Goal: Task Accomplishment & Management: Complete application form

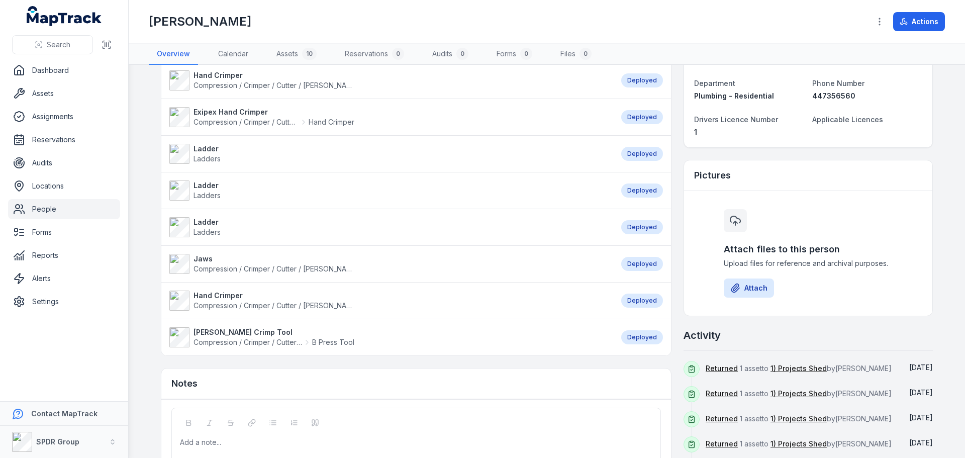
scroll to position [151, 0]
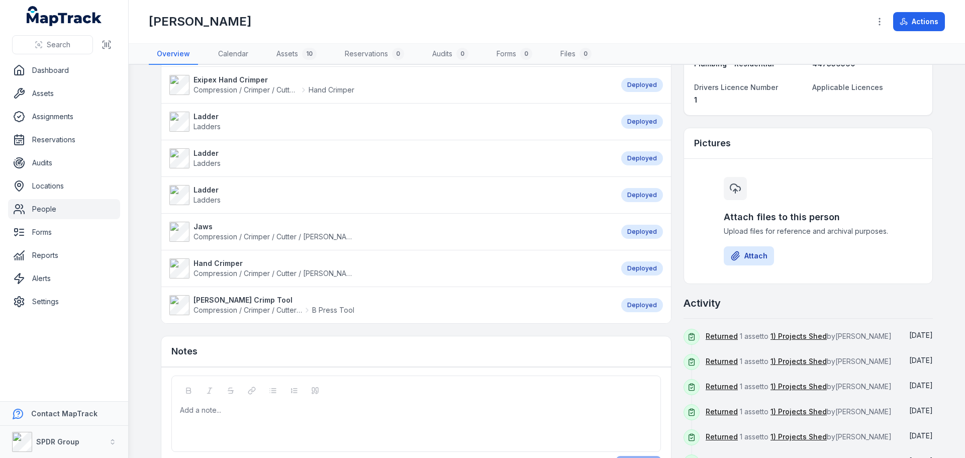
click at [198, 228] on strong "Jaws" at bounding box center [274, 227] width 161 height 10
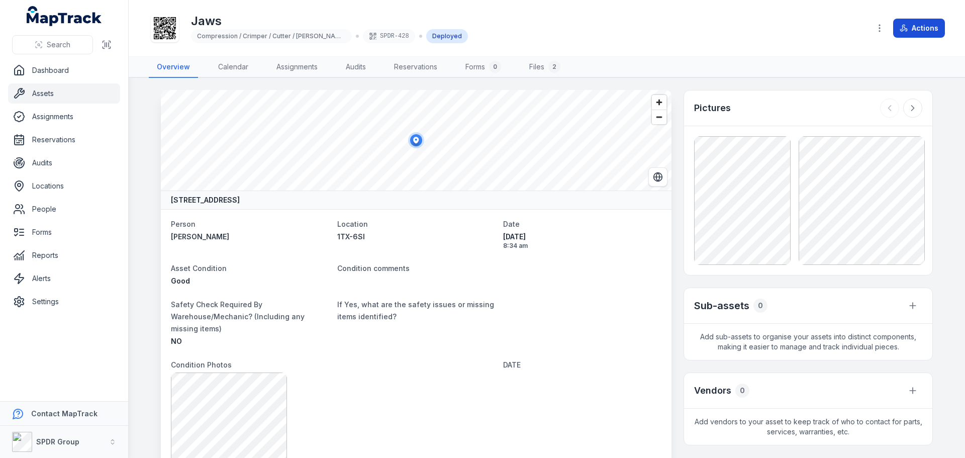
click at [913, 27] on button "Actions" at bounding box center [919, 28] width 52 height 19
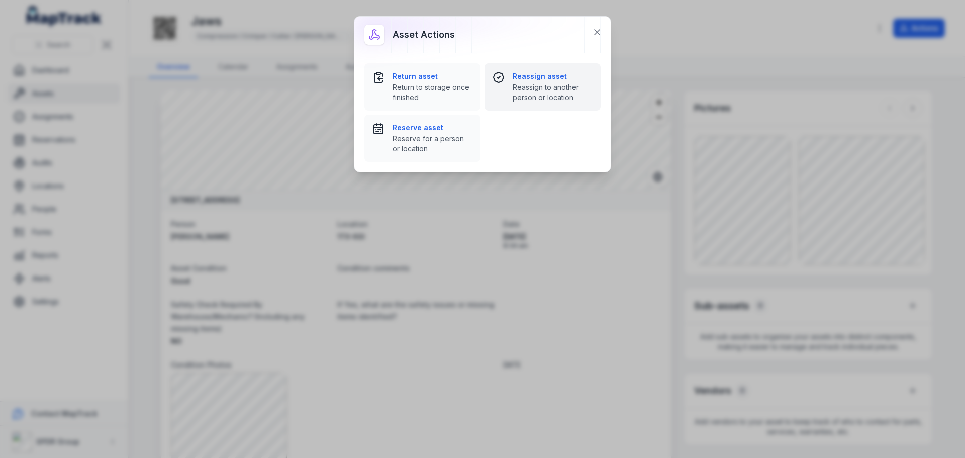
click at [526, 75] on strong "Reassign asset" at bounding box center [553, 76] width 80 height 10
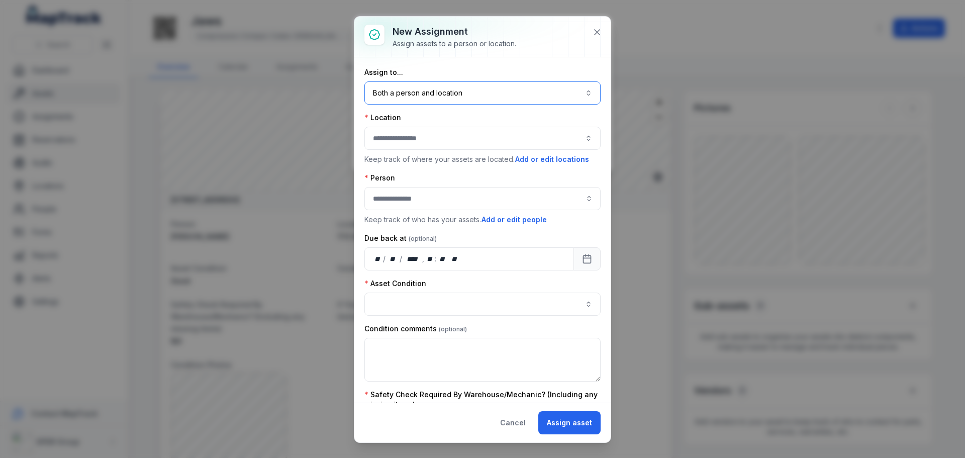
drag, startPoint x: 412, startPoint y: 96, endPoint x: 413, endPoint y: 108, distance: 12.2
click at [412, 97] on button "Both a person and location ****" at bounding box center [482, 92] width 236 height 23
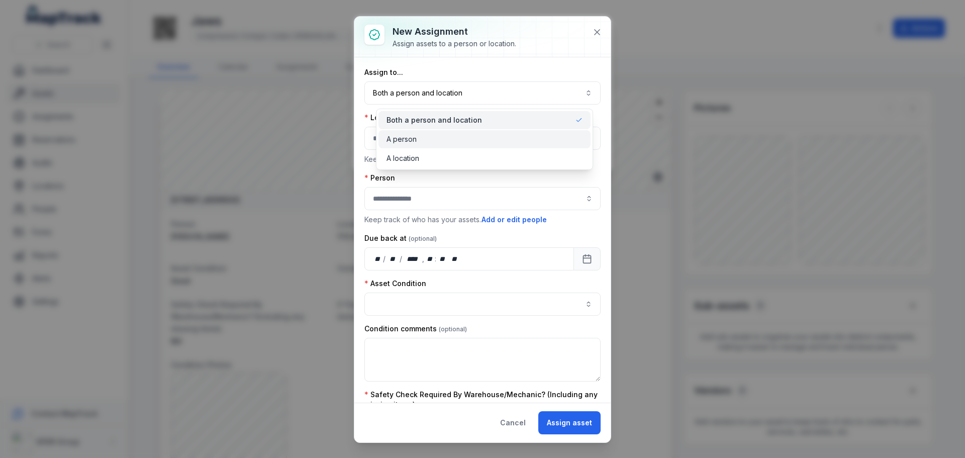
click at [408, 134] on span "A person" at bounding box center [402, 139] width 30 height 10
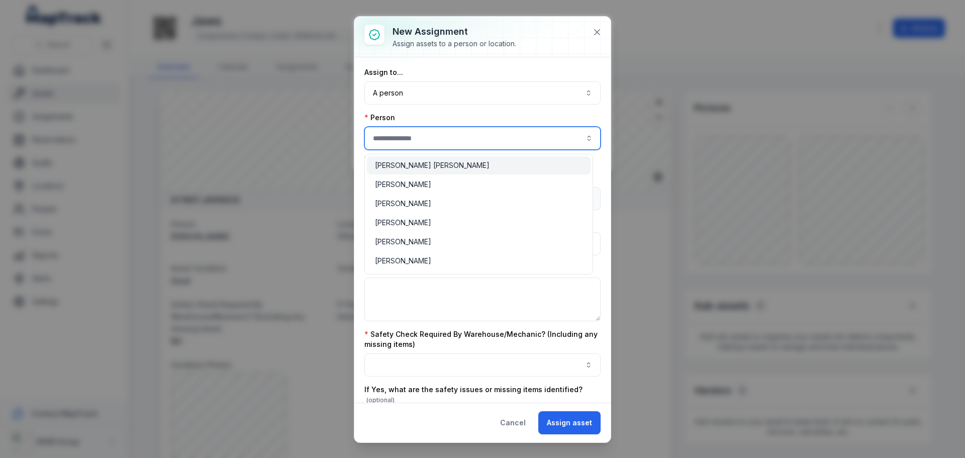
click at [397, 143] on input "assignment-add:person-label" at bounding box center [482, 138] width 236 height 23
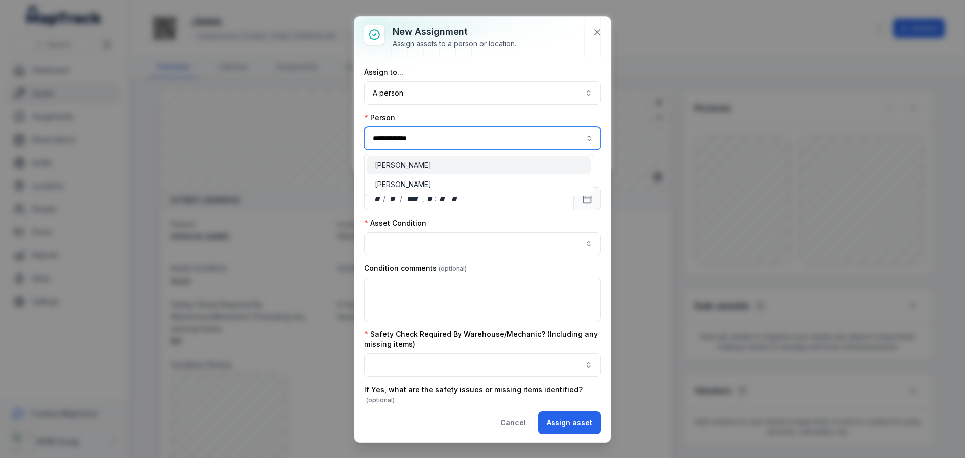
click at [404, 161] on span "[PERSON_NAME]" at bounding box center [403, 165] width 56 height 10
type input "**********"
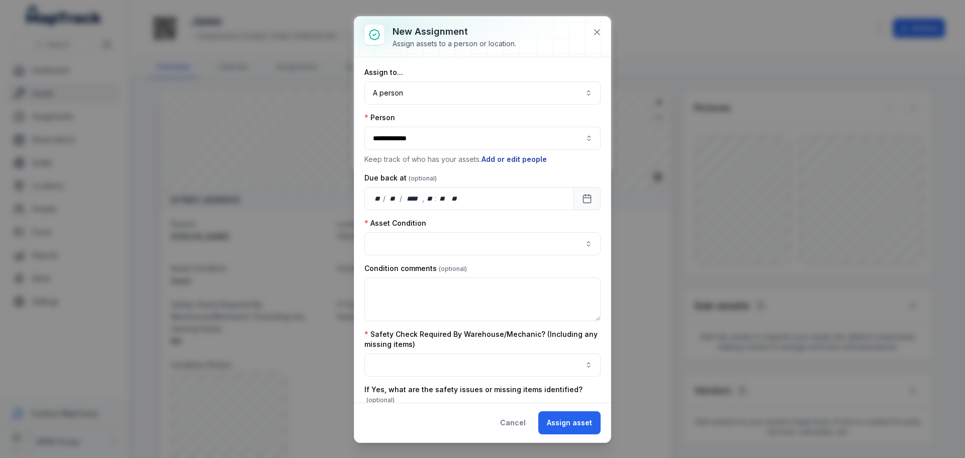
click at [483, 161] on button "Add or edit people" at bounding box center [514, 159] width 66 height 11
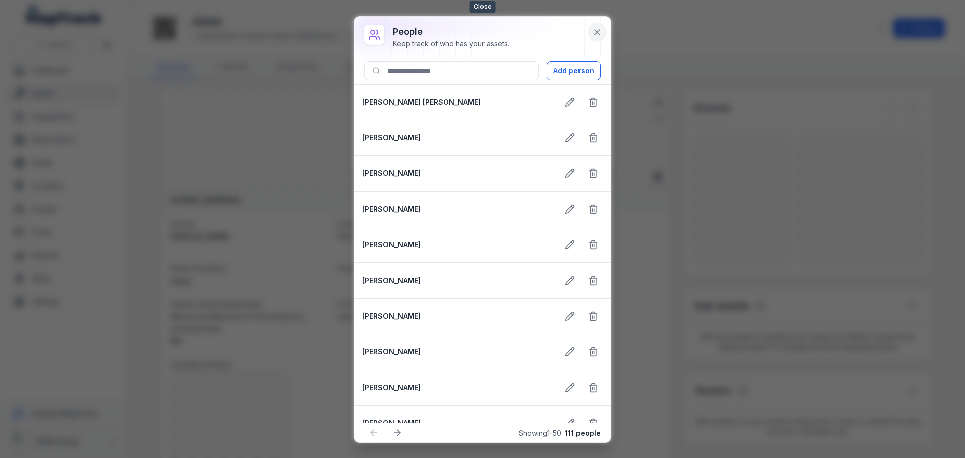
click at [596, 37] on button at bounding box center [597, 32] width 19 height 19
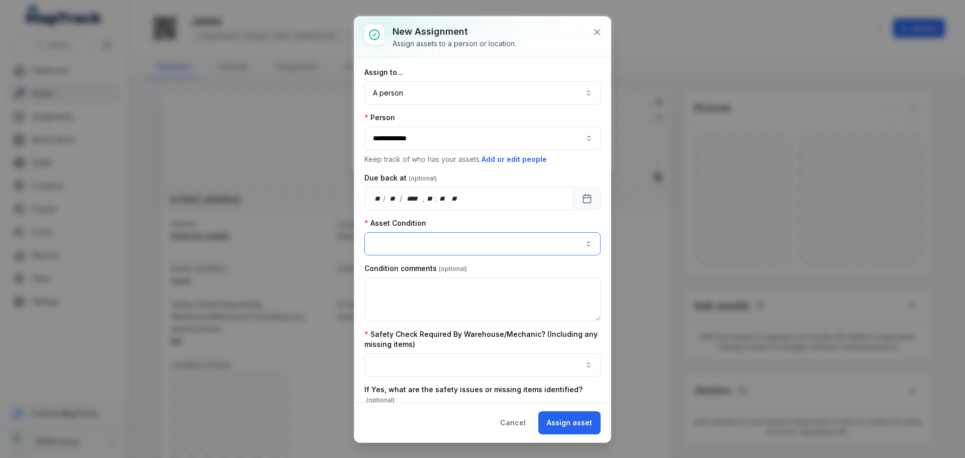
click at [424, 240] on button "button" at bounding box center [482, 243] width 236 height 23
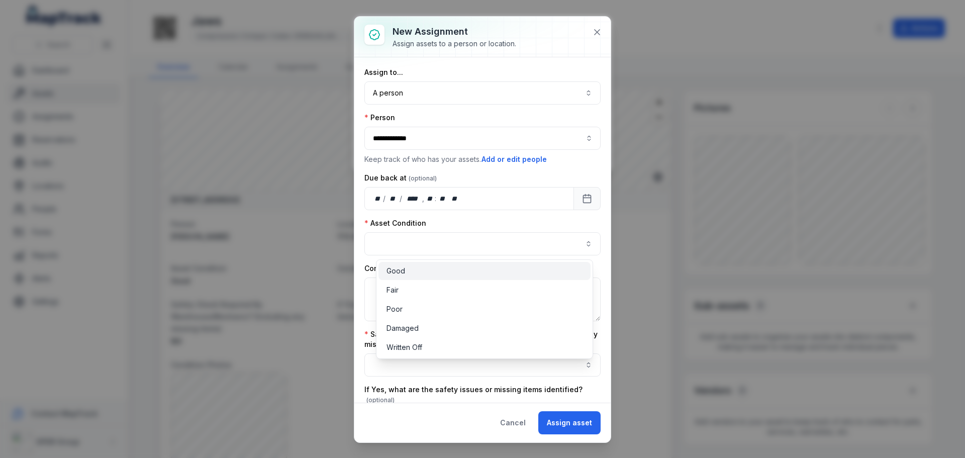
click at [421, 269] on div "Good" at bounding box center [485, 271] width 196 height 10
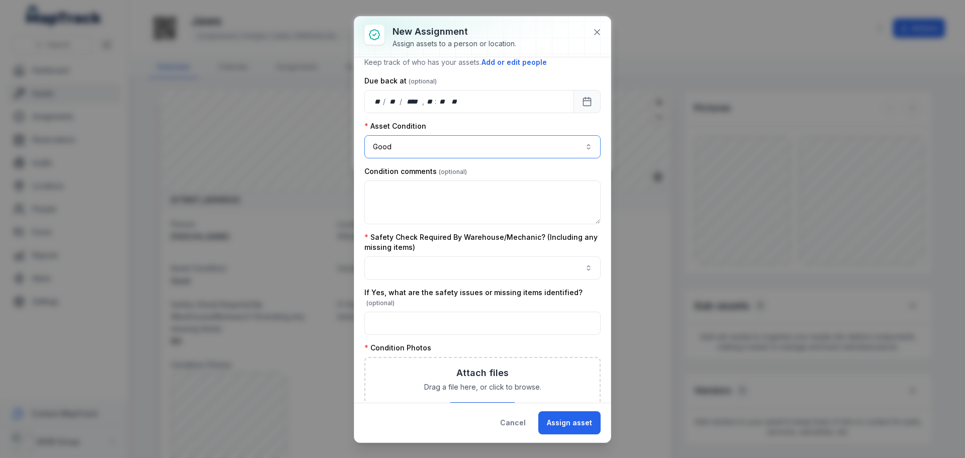
scroll to position [101, 0]
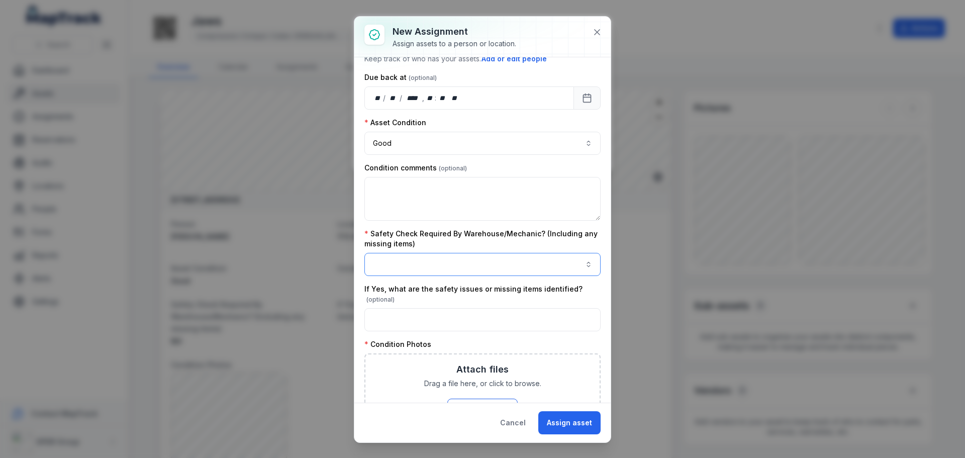
click at [409, 263] on button "button" at bounding box center [482, 264] width 236 height 23
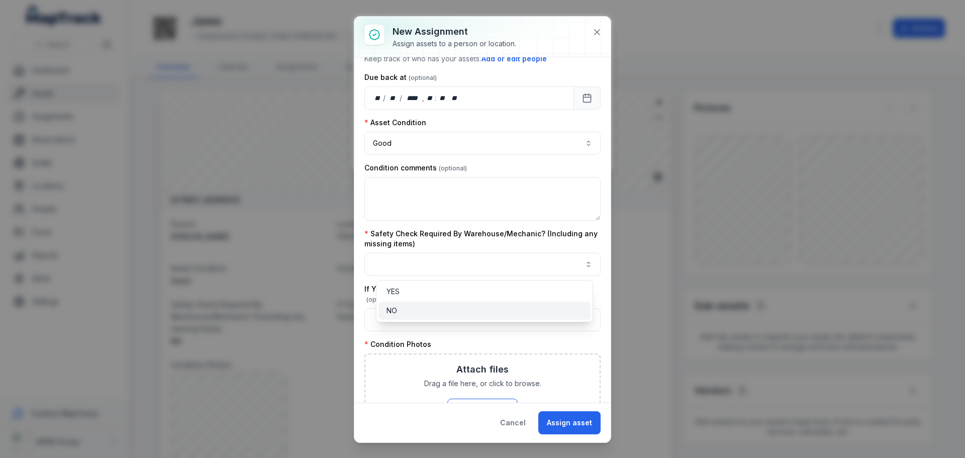
click at [407, 308] on div "NO" at bounding box center [485, 311] width 196 height 10
click at [415, 337] on div "**********" at bounding box center [482, 293] width 236 height 652
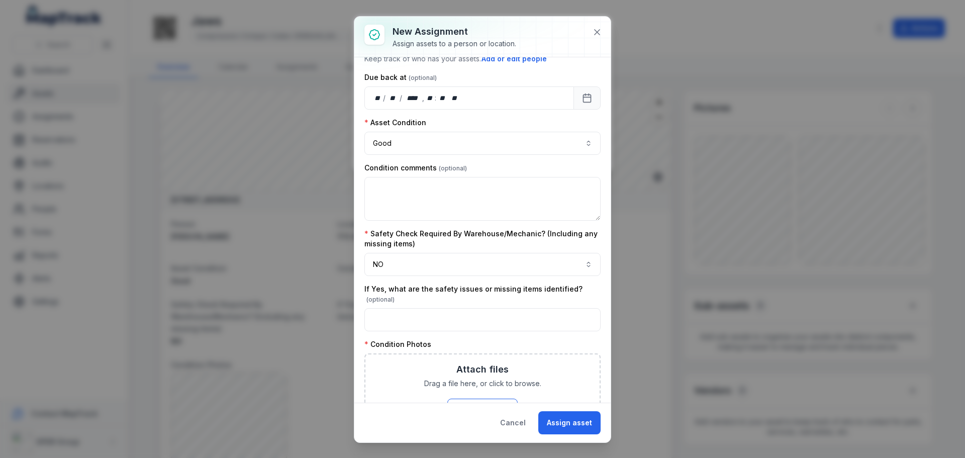
click at [460, 390] on div "Attach files Drag a file here, or click to browse. Browse Files Take Photos" at bounding box center [482, 389] width 234 height 71
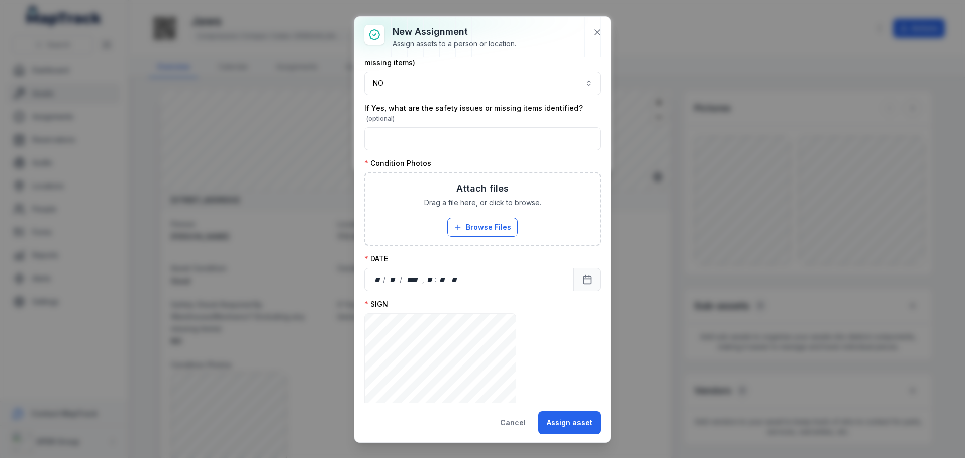
scroll to position [302, 0]
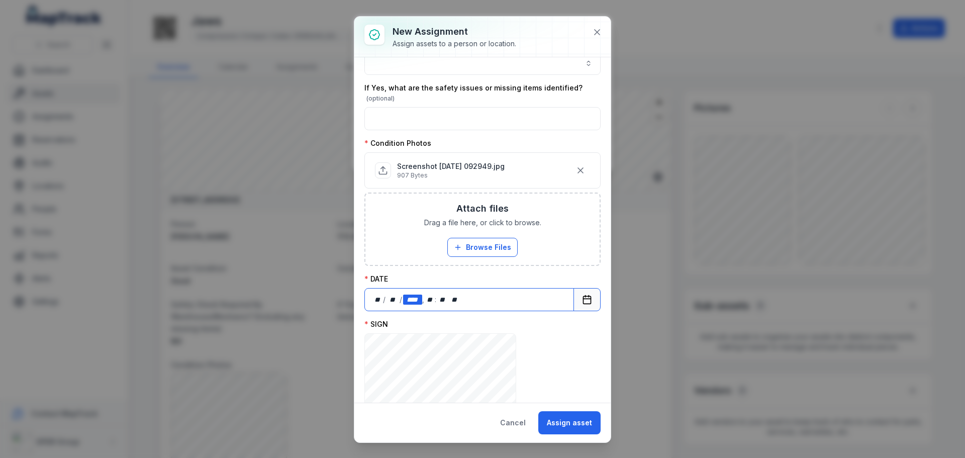
click at [416, 296] on div "****" at bounding box center [412, 300] width 19 height 10
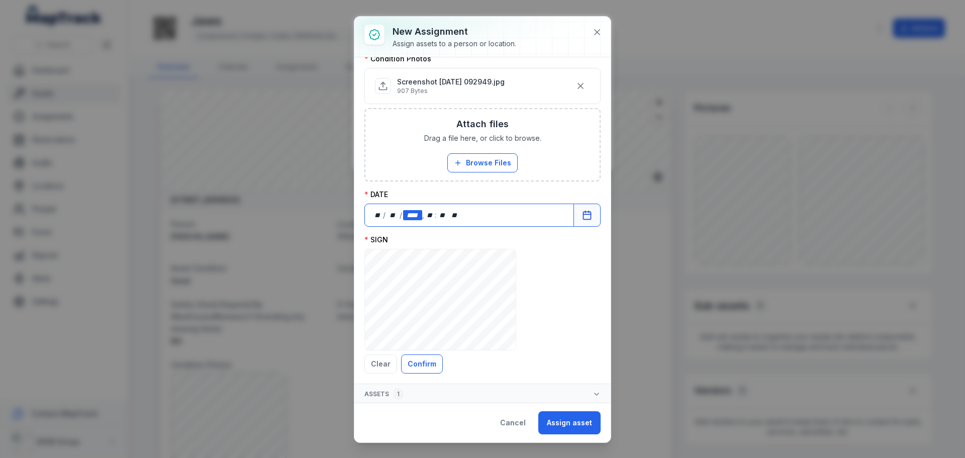
scroll to position [388, 0]
click at [582, 212] on icon "Calendar" at bounding box center [587, 214] width 10 height 10
click at [418, 364] on button "Confirm" at bounding box center [422, 362] width 42 height 19
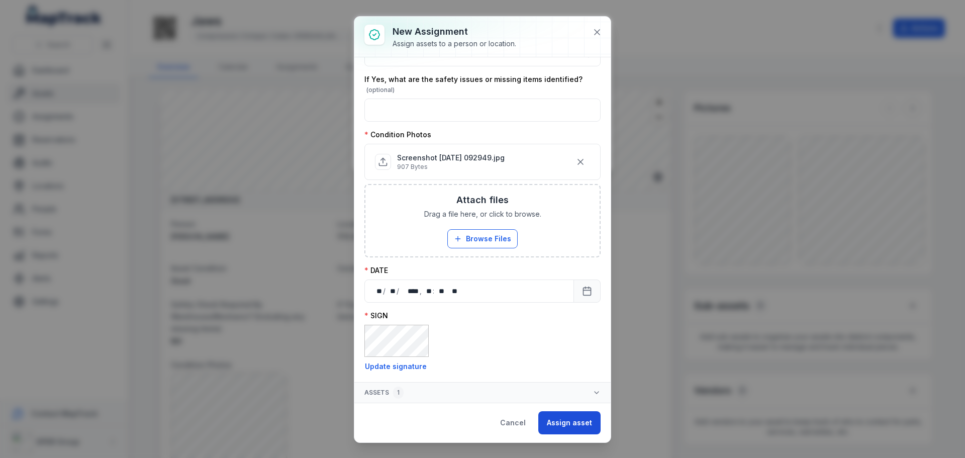
click at [567, 422] on button "Assign asset" at bounding box center [569, 422] width 62 height 23
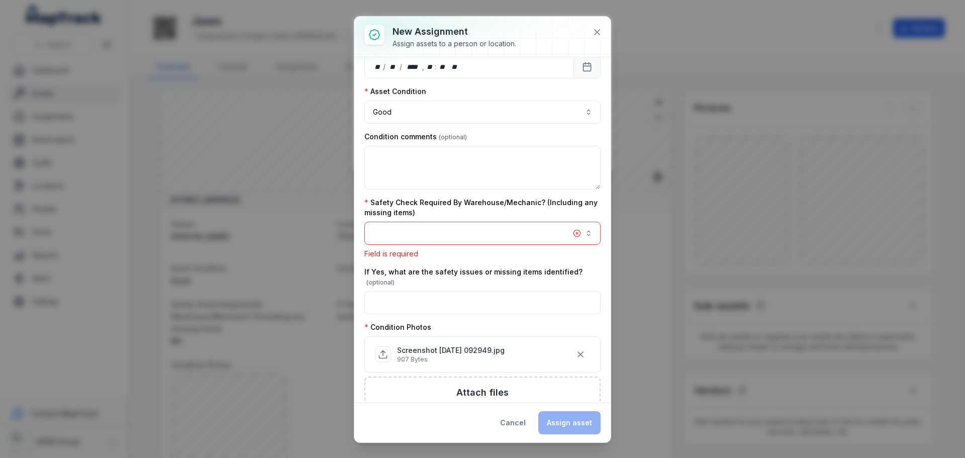
scroll to position [130, 0]
click at [470, 241] on button "button" at bounding box center [482, 234] width 236 height 23
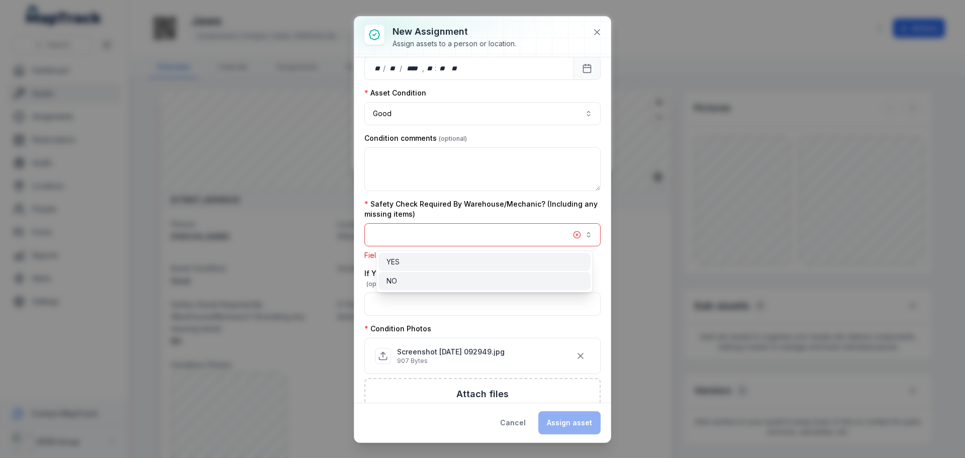
click at [457, 279] on div "NO" at bounding box center [485, 281] width 196 height 10
click at [565, 281] on div "NO" at bounding box center [485, 281] width 196 height 10
click at [572, 423] on div "**********" at bounding box center [482, 230] width 256 height 426
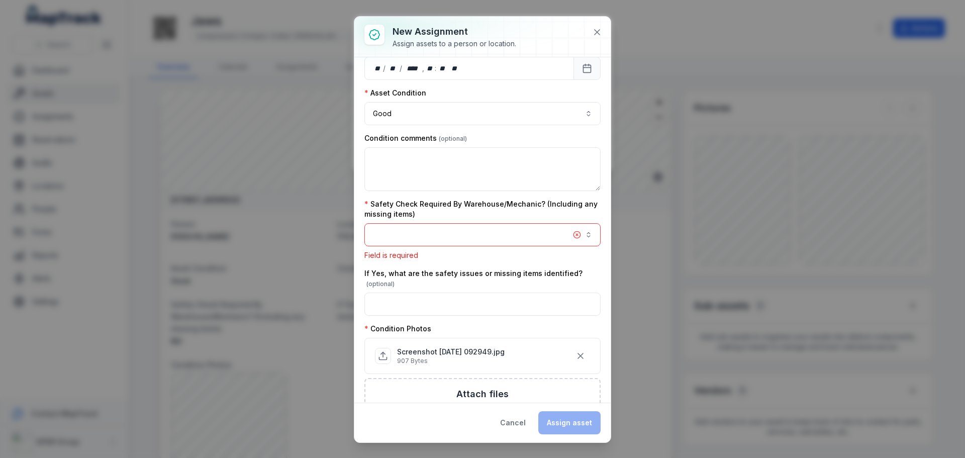
click at [423, 236] on button "button" at bounding box center [482, 234] width 236 height 23
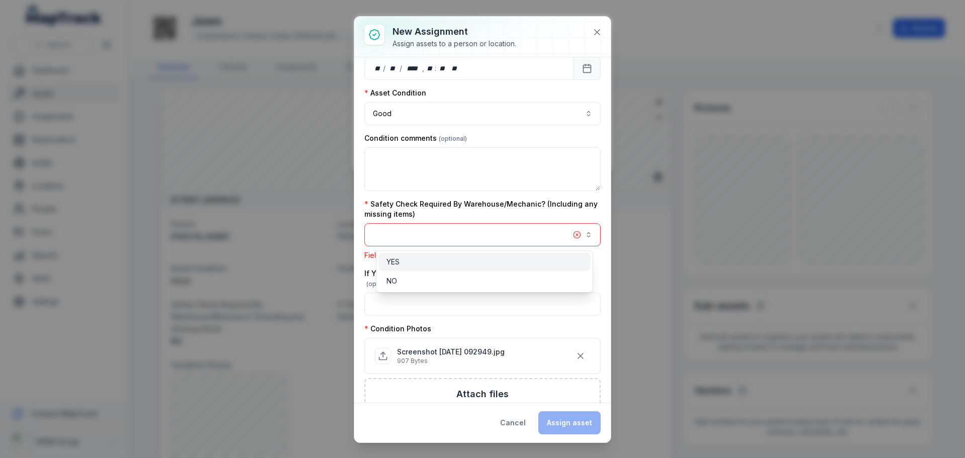
click at [426, 268] on div "YES" at bounding box center [485, 262] width 212 height 18
click at [427, 265] on div "YES" at bounding box center [485, 262] width 196 height 10
click at [422, 280] on div "NO" at bounding box center [485, 281] width 196 height 10
click at [537, 279] on div "NO" at bounding box center [485, 281] width 196 height 10
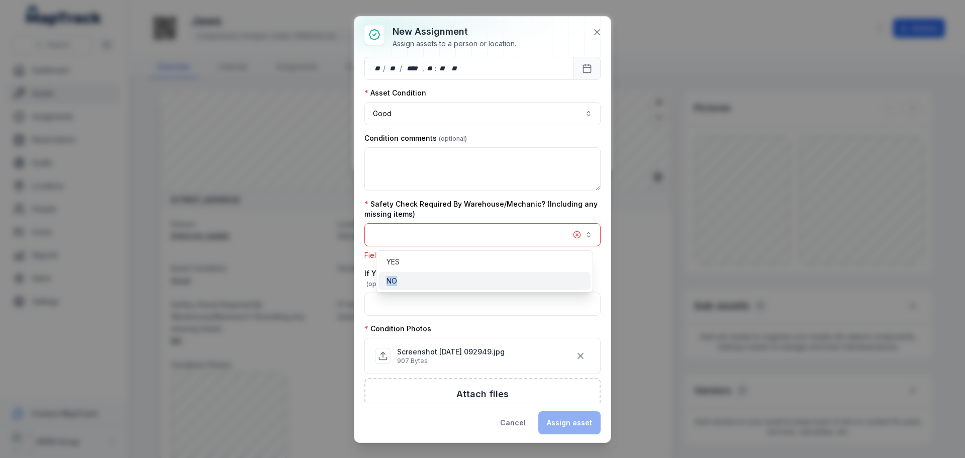
click at [537, 279] on div "NO" at bounding box center [485, 281] width 196 height 10
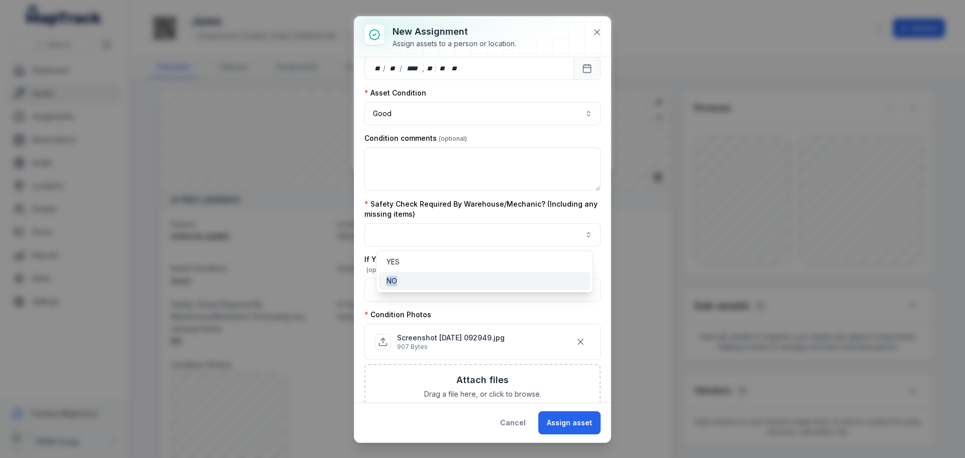
click at [537, 279] on div "NO" at bounding box center [485, 281] width 196 height 10
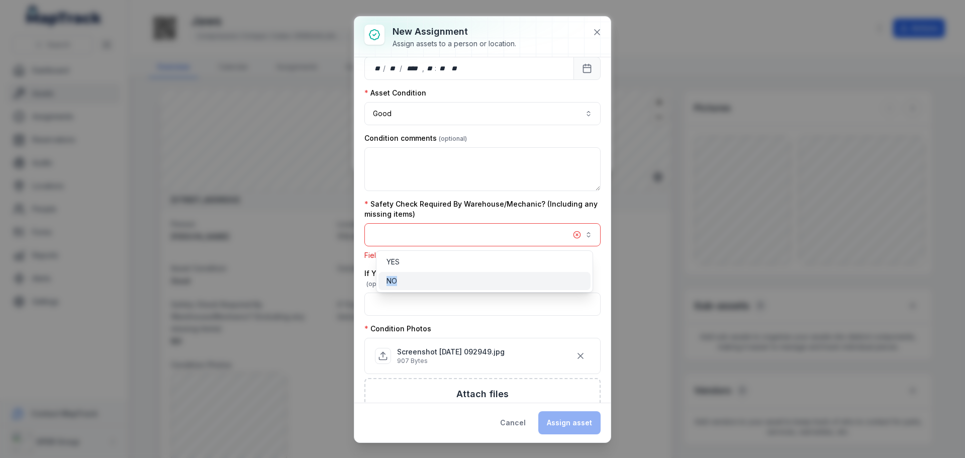
click at [537, 279] on div "NO" at bounding box center [485, 281] width 196 height 10
click at [402, 286] on div "NO" at bounding box center [485, 281] width 212 height 18
click at [389, 282] on span "NO" at bounding box center [392, 281] width 11 height 10
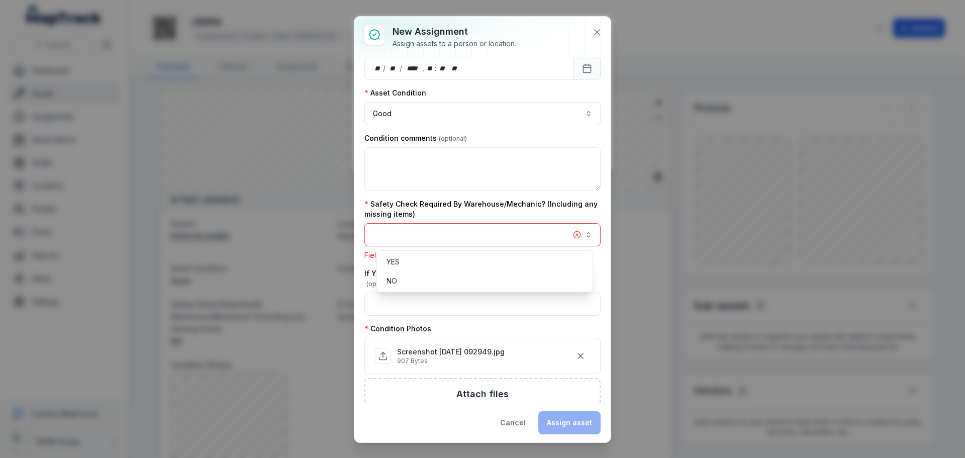
click at [582, 414] on div "**********" at bounding box center [482, 230] width 256 height 426
click at [598, 37] on icon at bounding box center [597, 32] width 10 height 10
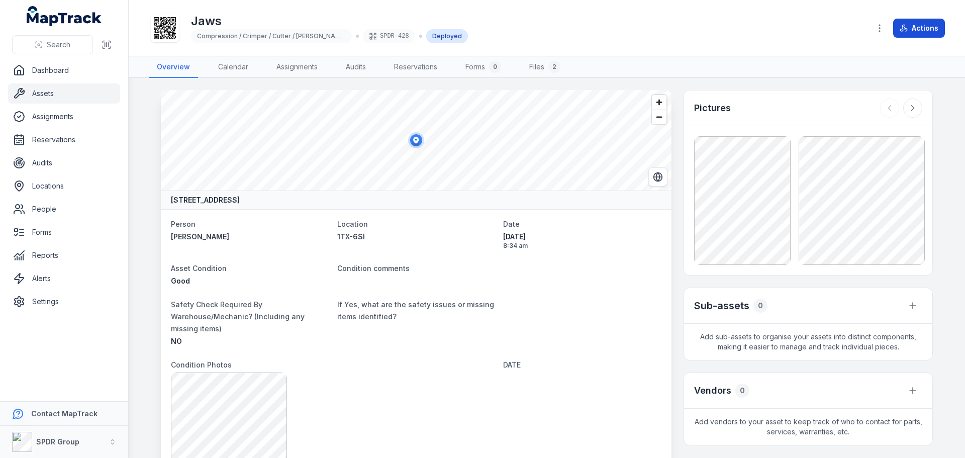
click at [916, 24] on button "Actions" at bounding box center [919, 28] width 52 height 19
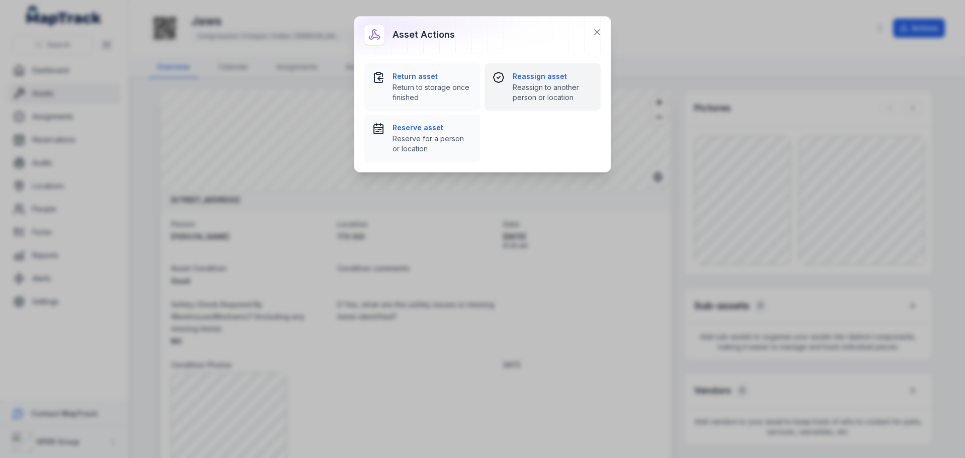
click at [528, 76] on strong "Reassign asset" at bounding box center [553, 76] width 80 height 10
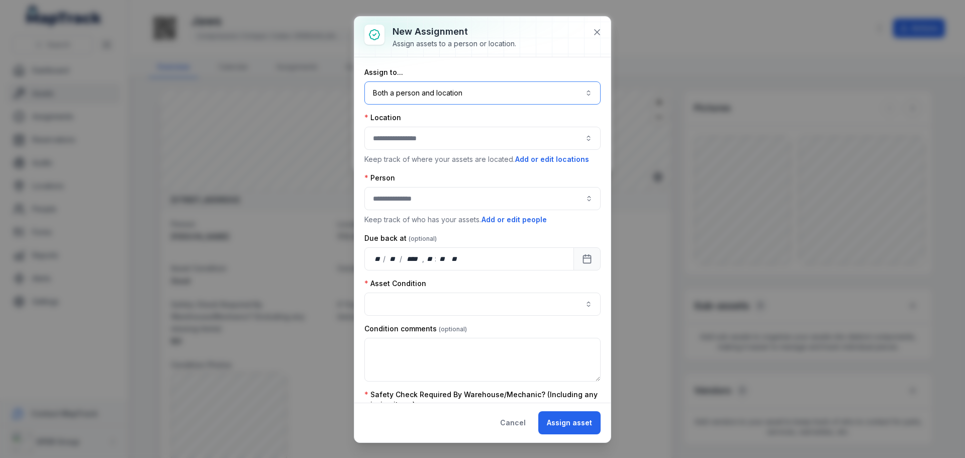
click at [447, 103] on button "Both a person and location ****" at bounding box center [482, 92] width 236 height 23
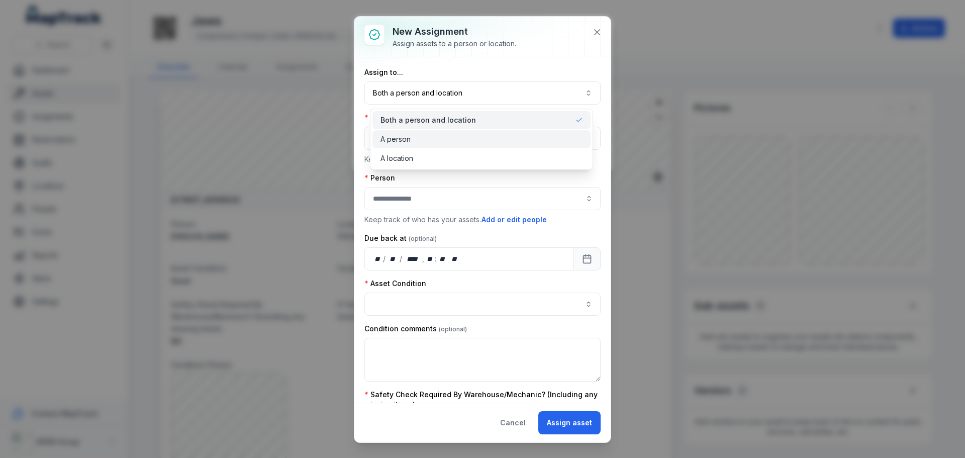
click at [423, 137] on div "A person" at bounding box center [482, 139] width 202 height 10
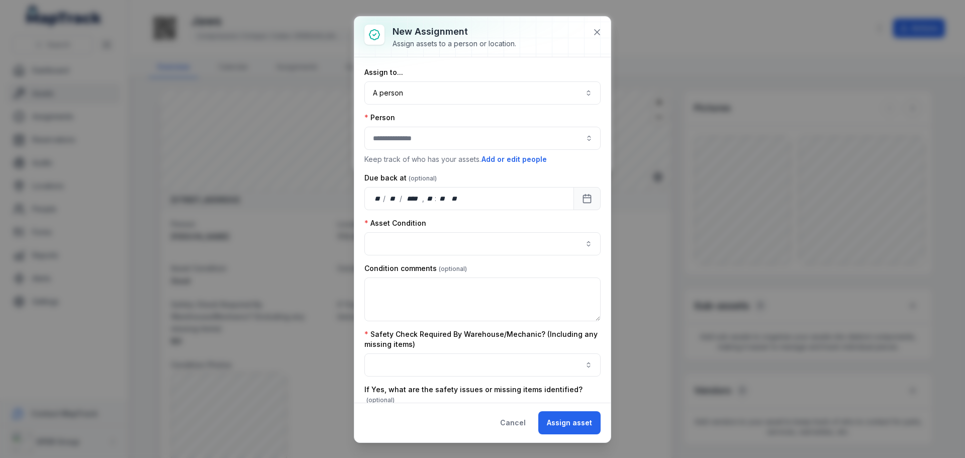
click at [426, 151] on div "Person Keep track of who has your assets. Add or edit people" at bounding box center [482, 139] width 236 height 52
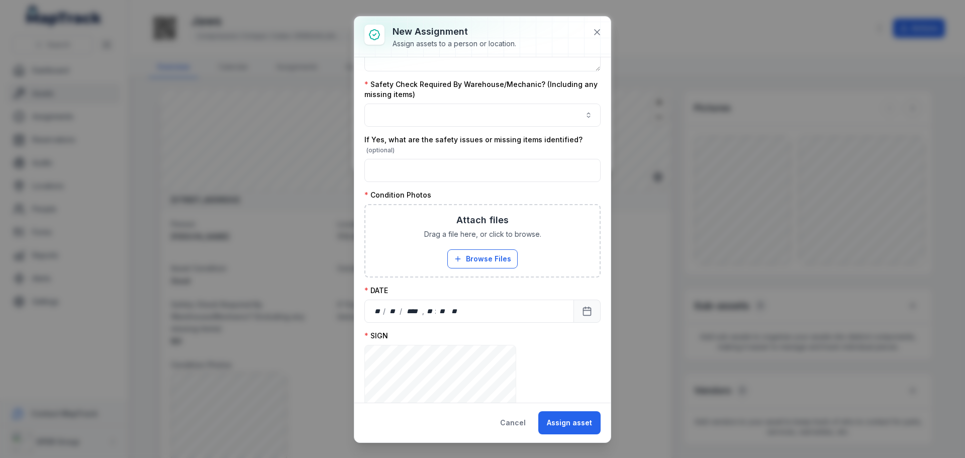
scroll to position [251, 0]
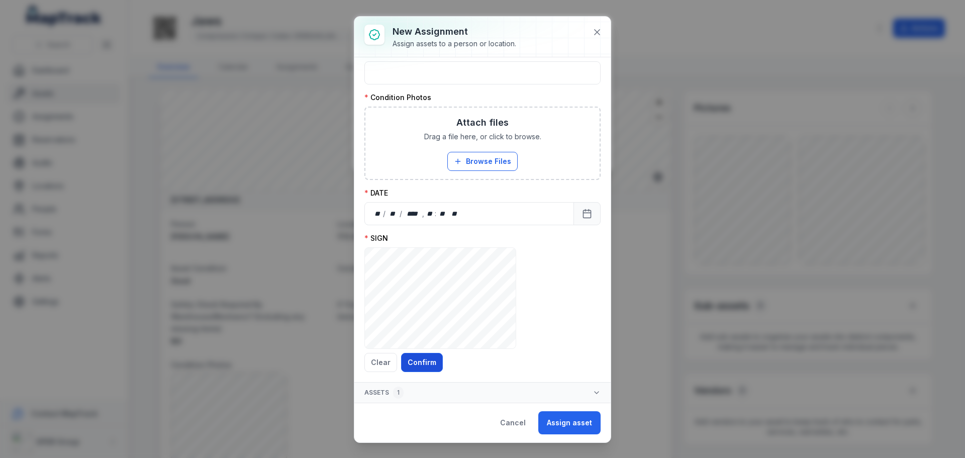
click at [409, 359] on button "Confirm" at bounding box center [422, 362] width 42 height 19
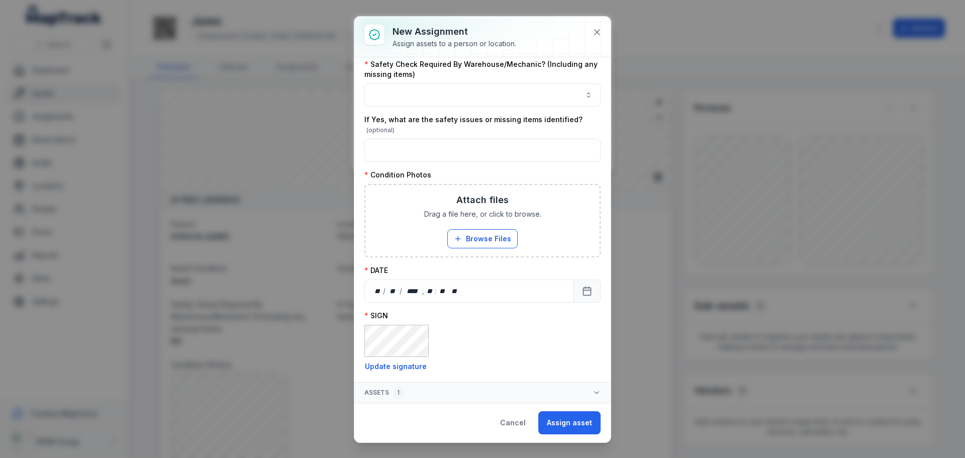
scroll to position [270, 0]
click at [582, 290] on icon "Calendar" at bounding box center [587, 291] width 10 height 10
click at [517, 351] on div "SIGN **** Update signature" at bounding box center [482, 341] width 236 height 61
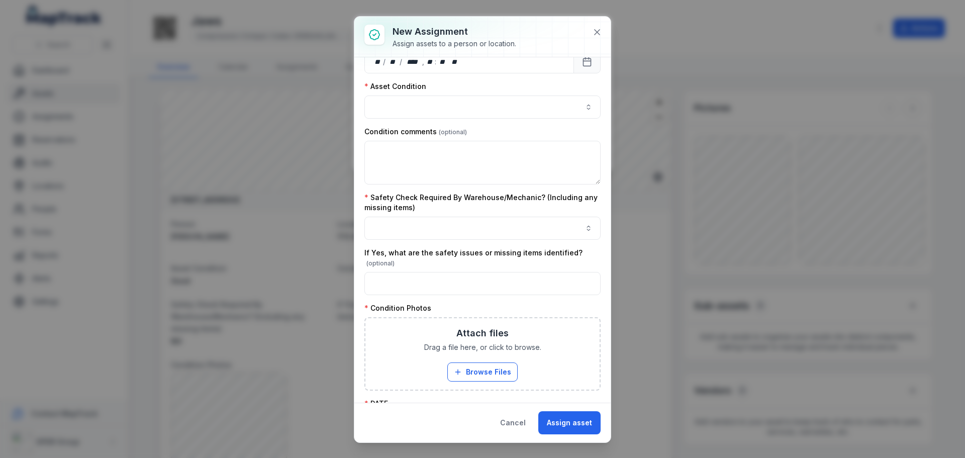
scroll to position [220, 0]
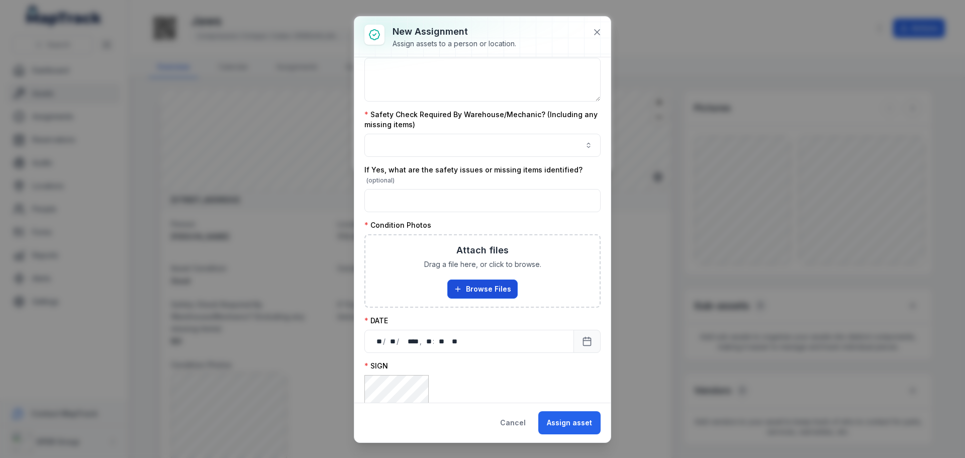
click at [474, 296] on button "Browse Files" at bounding box center [482, 289] width 70 height 19
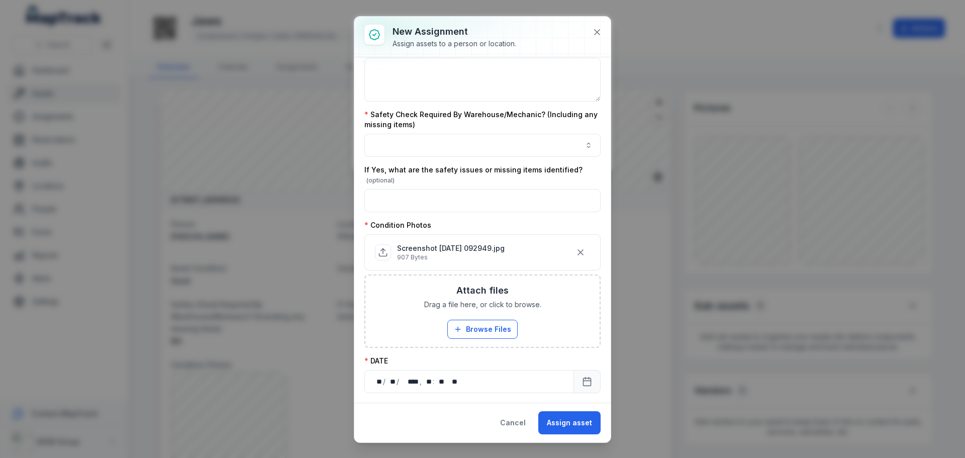
scroll to position [19, 0]
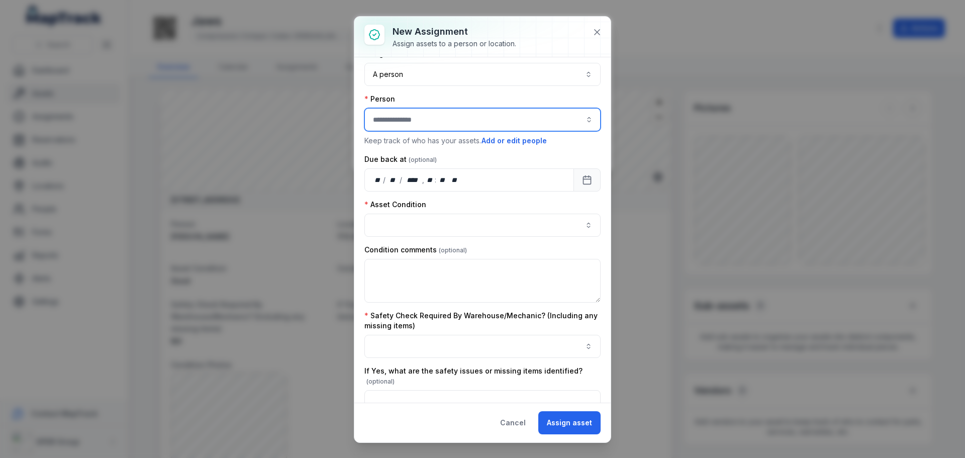
click at [432, 125] on input "assignment-add:person-label" at bounding box center [482, 119] width 236 height 23
click at [430, 144] on div "[PERSON_NAME]" at bounding box center [479, 147] width 208 height 10
type input "**********"
click at [454, 203] on div "Asset Condition" at bounding box center [482, 205] width 236 height 10
click at [439, 227] on button "button" at bounding box center [482, 225] width 236 height 23
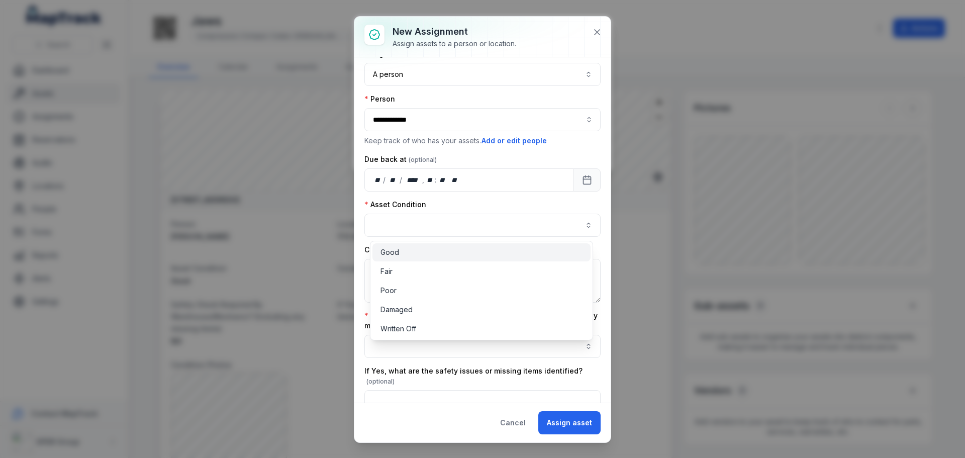
click at [411, 255] on div "Good" at bounding box center [482, 252] width 202 height 10
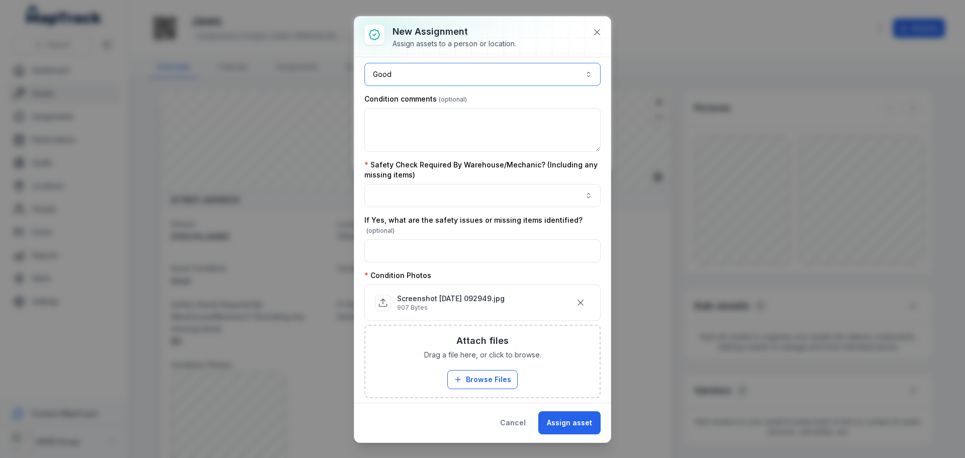
scroll to position [220, 0]
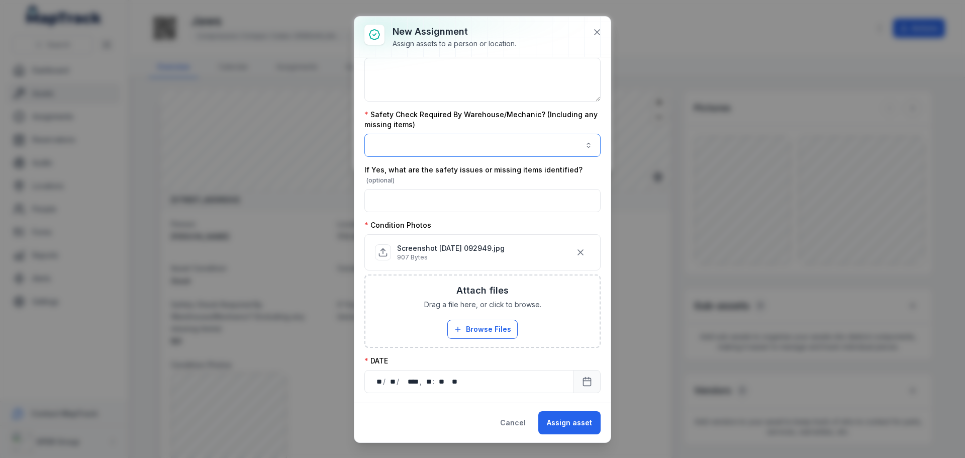
click at [423, 142] on button "button" at bounding box center [482, 145] width 236 height 23
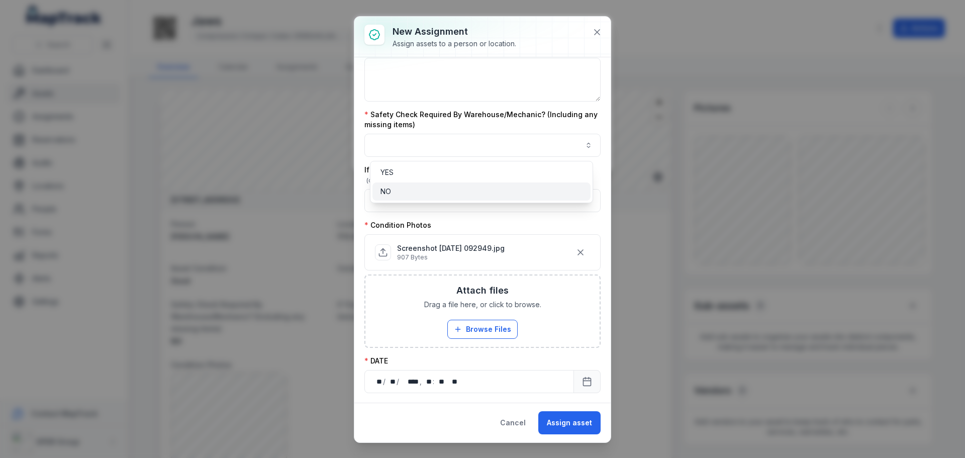
click at [410, 185] on div "NO" at bounding box center [482, 191] width 218 height 18
click at [511, 219] on div "**********" at bounding box center [482, 155] width 236 height 615
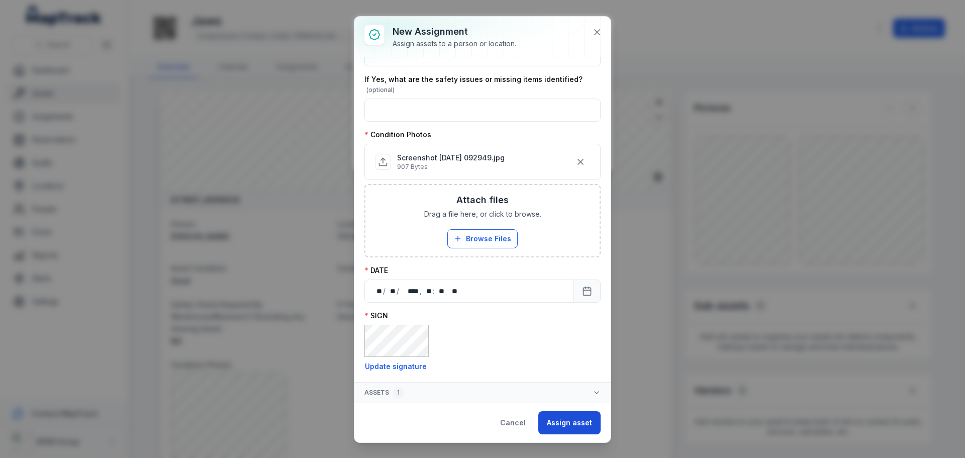
click at [570, 421] on button "Assign asset" at bounding box center [569, 422] width 62 height 23
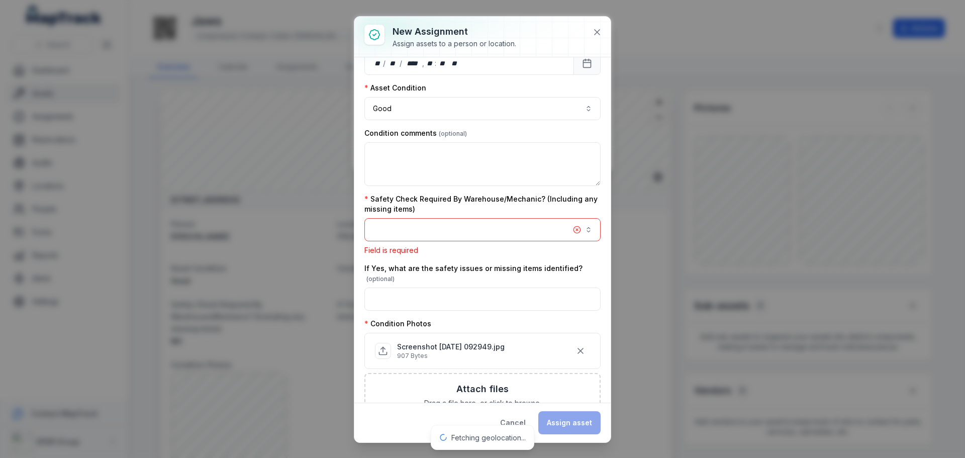
scroll to position [130, 0]
